Goal: Find specific page/section: Find specific page/section

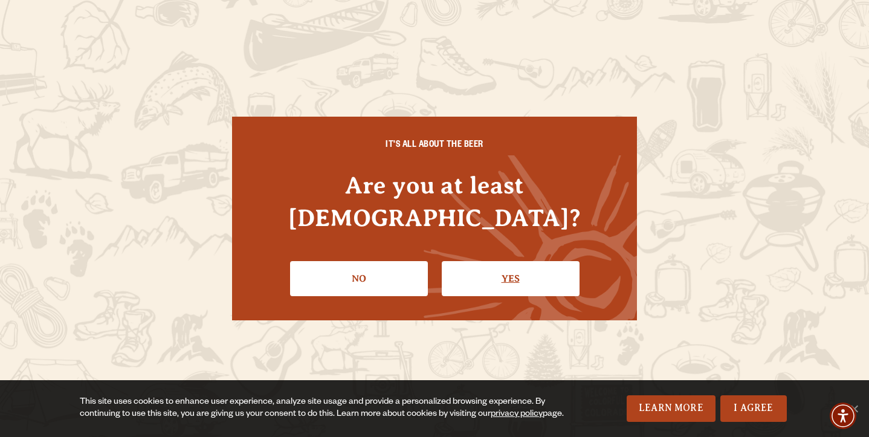
click at [525, 262] on link "Yes" at bounding box center [511, 278] width 138 height 35
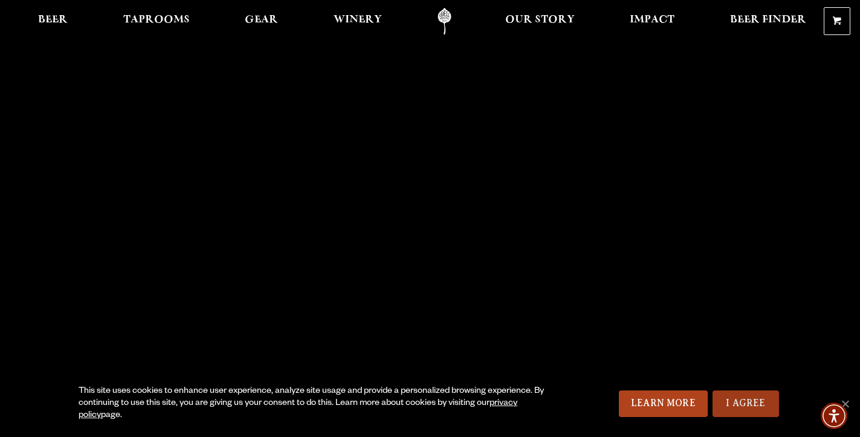
click at [734, 397] on link "I Agree" at bounding box center [746, 403] width 66 height 27
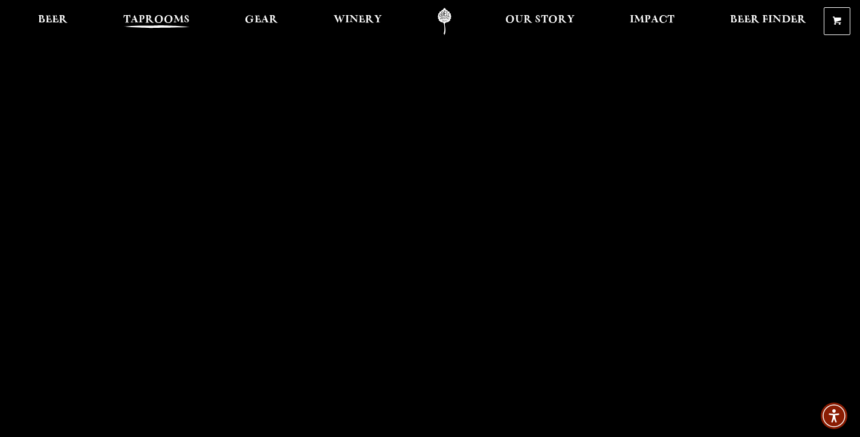
click at [175, 19] on span "Taprooms" at bounding box center [156, 20] width 66 height 10
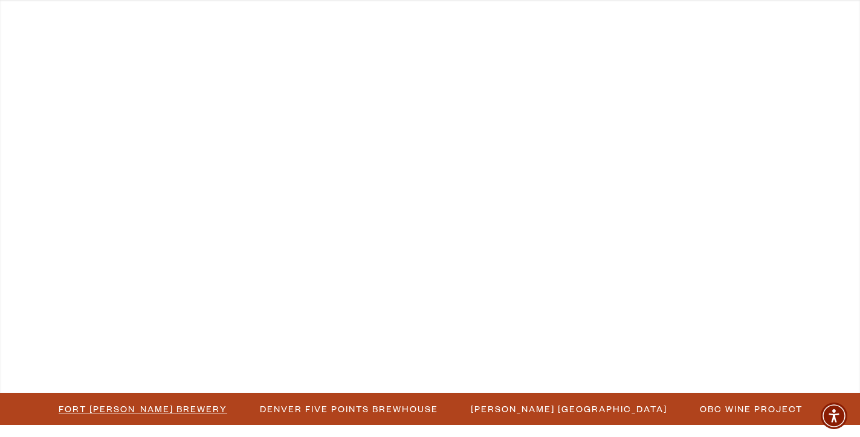
click at [152, 413] on span "Fort [PERSON_NAME] Brewery" at bounding box center [143, 409] width 169 height 18
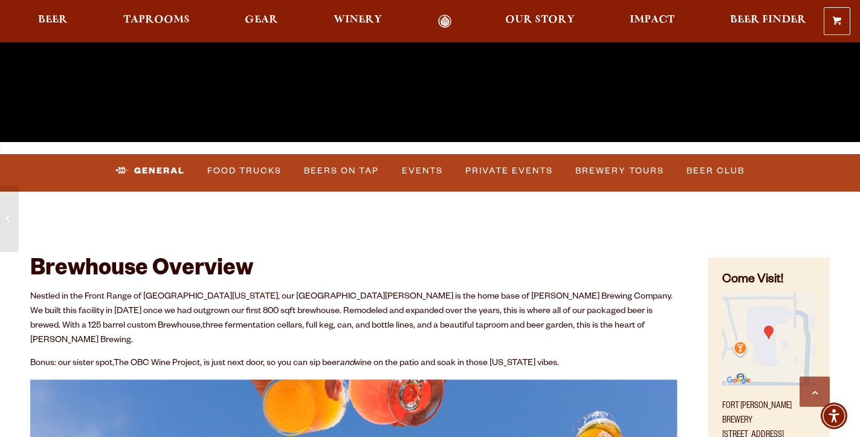
scroll to position [344, 0]
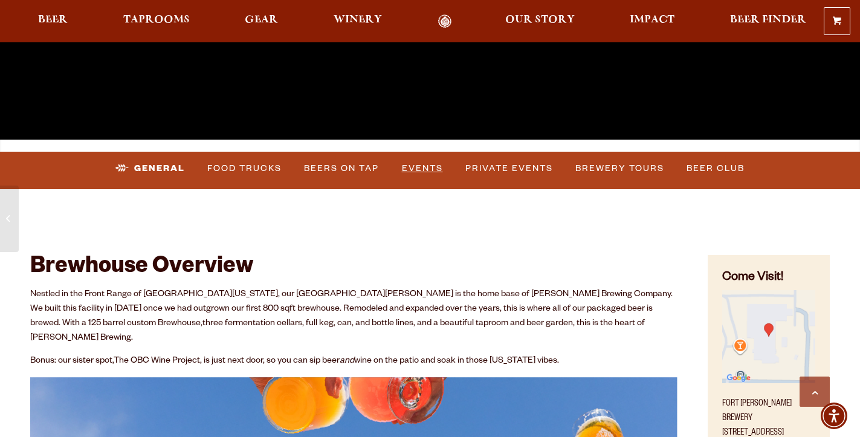
click at [417, 169] on link "Events" at bounding box center [422, 169] width 51 height 28
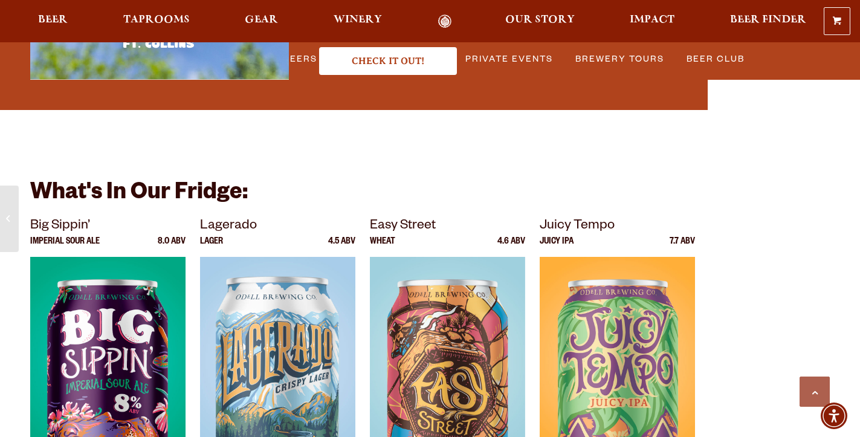
scroll to position [3651, 0]
